Goal: Understand process/instructions: Learn how to perform a task or action

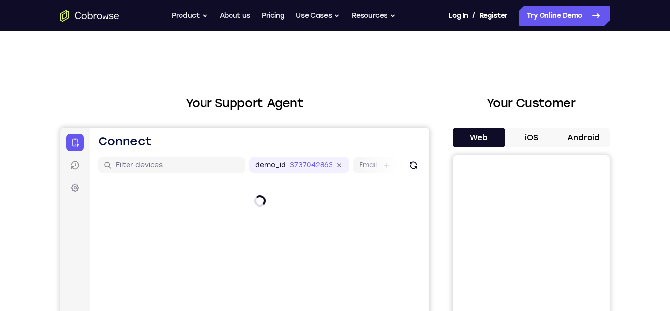
click at [597, 133] on button "Android" at bounding box center [583, 138] width 52 height 20
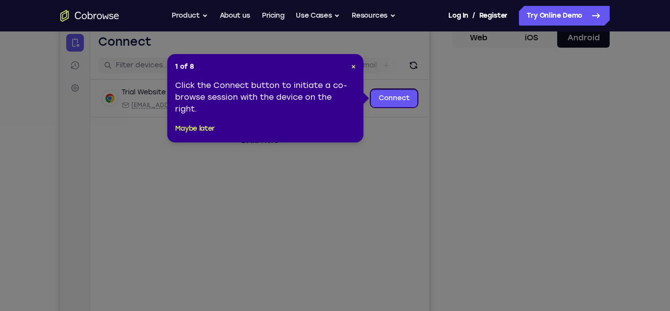
scroll to position [99, 0]
click at [353, 67] on span "×" at bounding box center [353, 67] width 4 height 8
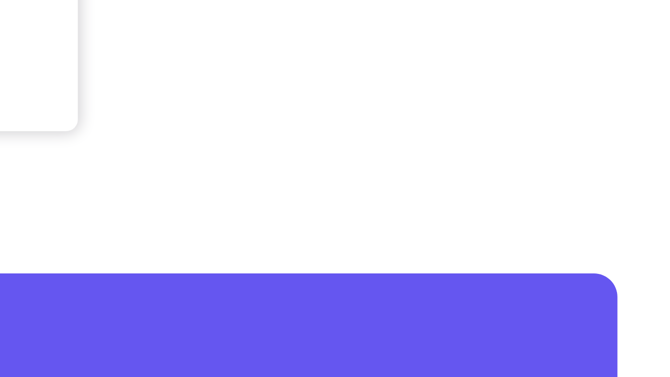
scroll to position [161, 0]
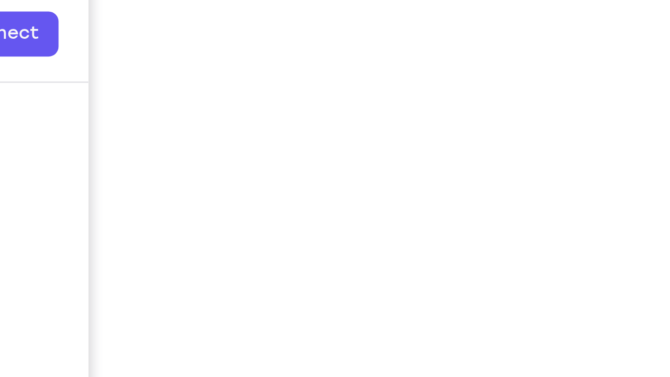
click at [626, 211] on div "Your Support Agent Your Customer Web iOS Android Next Steps We’d be happy to gi…" at bounding box center [335, 193] width 628 height 647
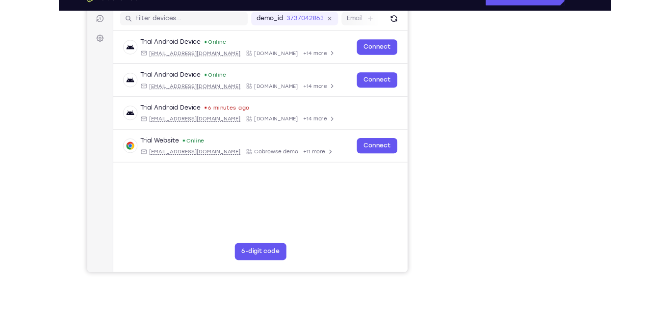
scroll to position [123, 0]
